Goal: Task Accomplishment & Management: Manage account settings

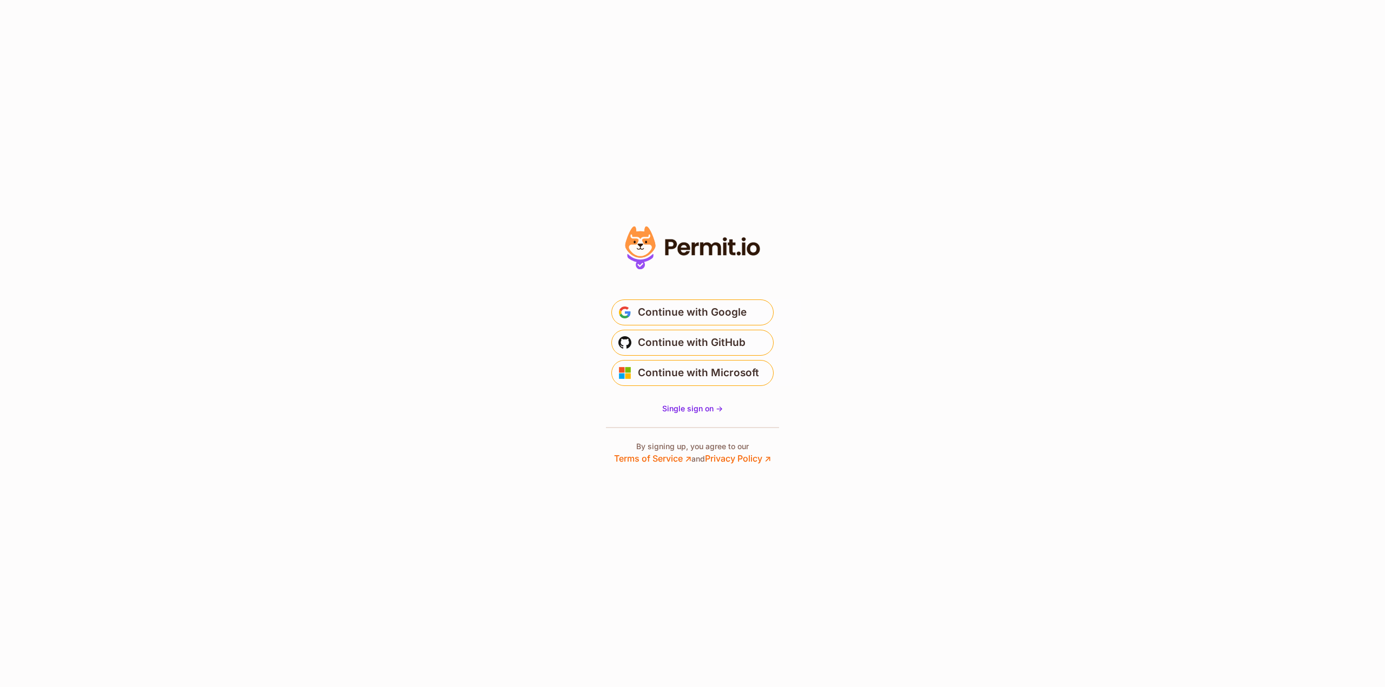
click at [180, 210] on section "* Or" at bounding box center [692, 343] width 1385 height 687
click at [674, 315] on span "Continue with Google" at bounding box center [692, 312] width 109 height 17
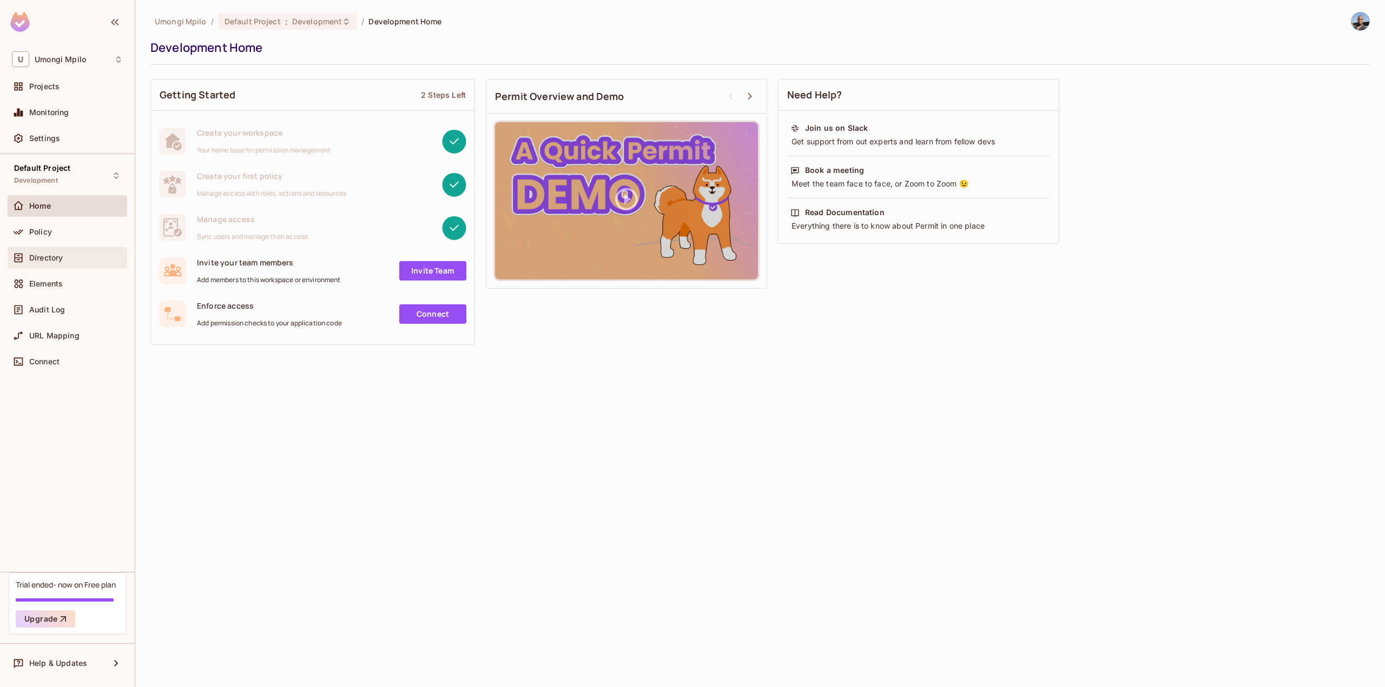
click at [57, 259] on span "Directory" at bounding box center [46, 258] width 34 height 9
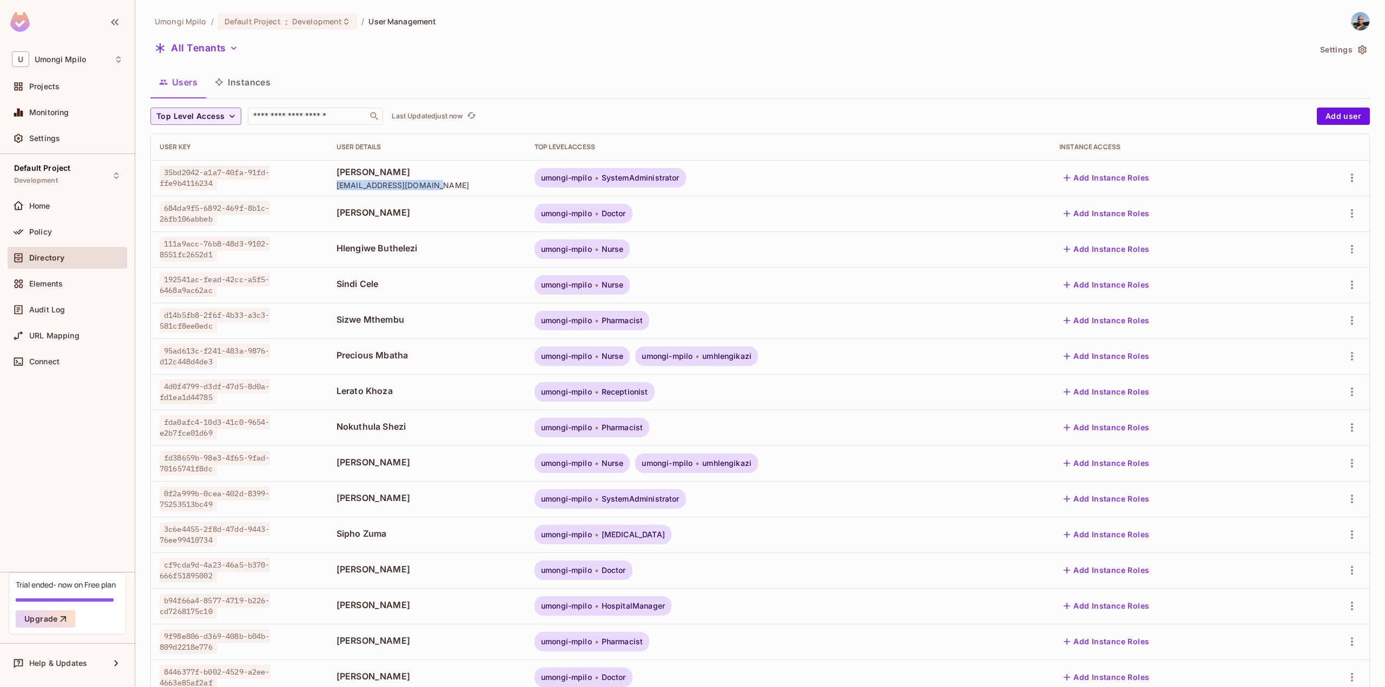
drag, startPoint x: 325, startPoint y: 187, endPoint x: 460, endPoint y: 185, distance: 135.8
click at [460, 185] on td "[PERSON_NAME] [EMAIL_ADDRESS][DOMAIN_NAME]" at bounding box center [427, 178] width 198 height 36
copy span "[EMAIL_ADDRESS][DOMAIN_NAME]"
drag, startPoint x: 847, startPoint y: 172, endPoint x: 764, endPoint y: 172, distance: 83.3
click at [844, 172] on div "umongi-mpilo SystemAdministrator" at bounding box center [787, 177] width 507 height 19
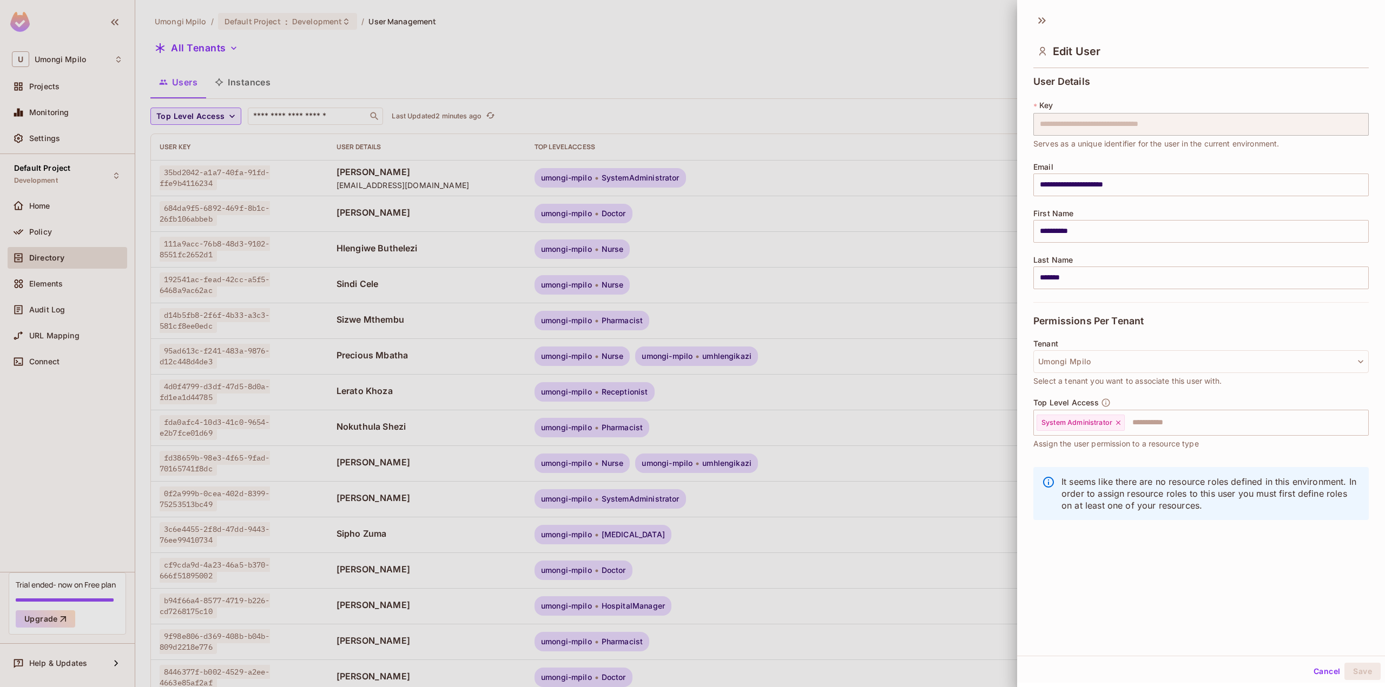
click at [473, 177] on div at bounding box center [692, 343] width 1385 height 687
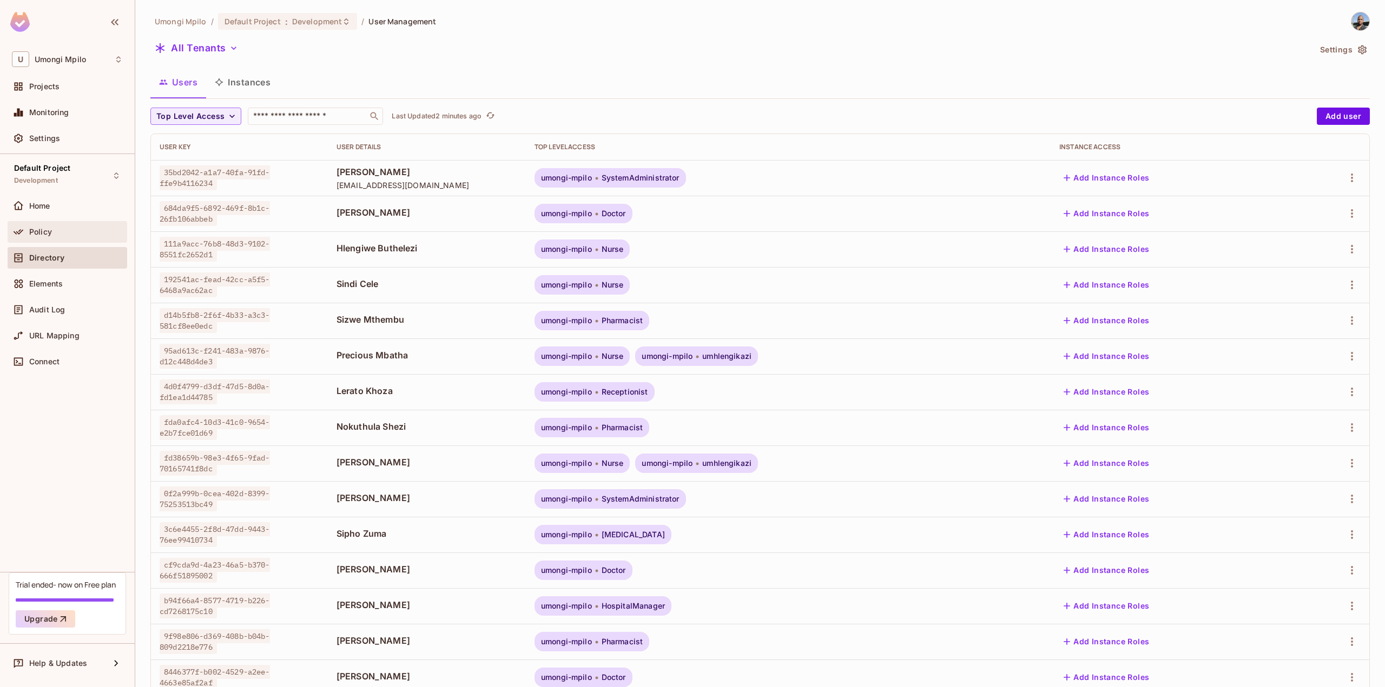
click at [54, 226] on div "Policy" at bounding box center [67, 232] width 111 height 13
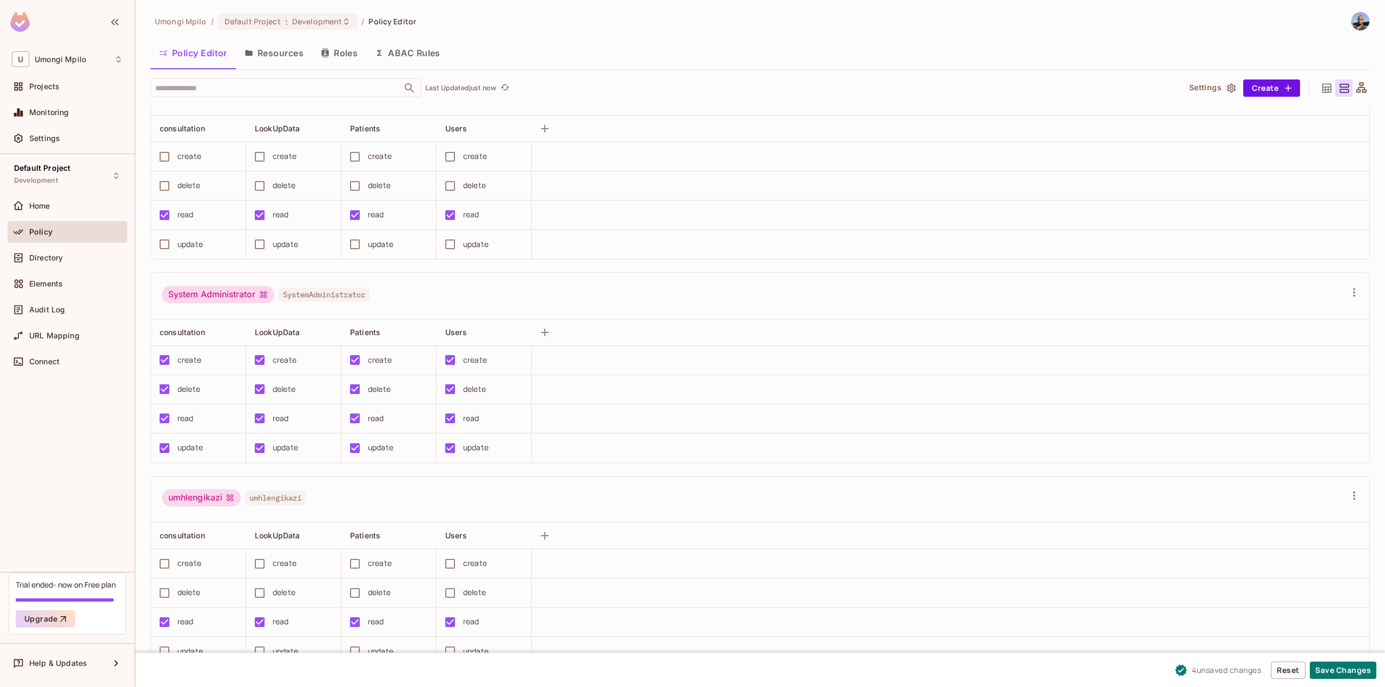
scroll to position [35, 0]
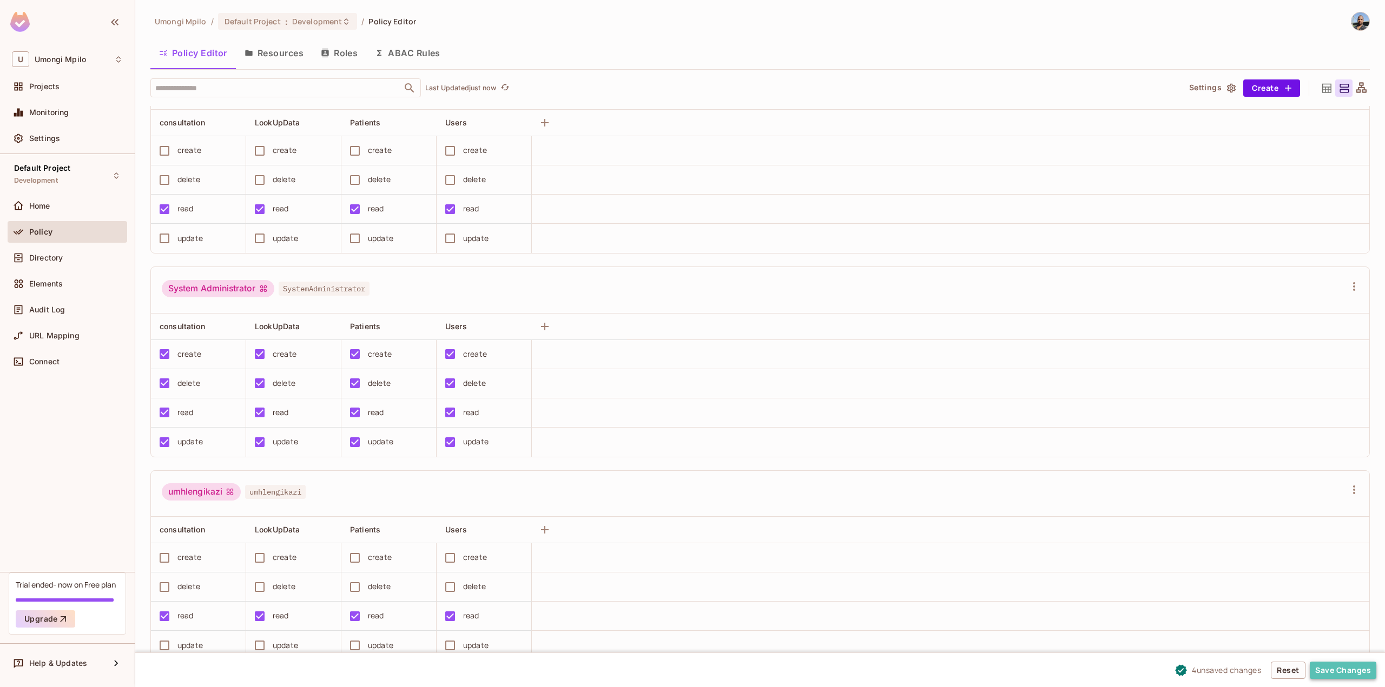
drag, startPoint x: 1334, startPoint y: 669, endPoint x: 1323, endPoint y: 670, distance: 10.9
click at [1333, 669] on button "Save Changes" at bounding box center [1342, 670] width 67 height 17
